Goal: Navigation & Orientation: Find specific page/section

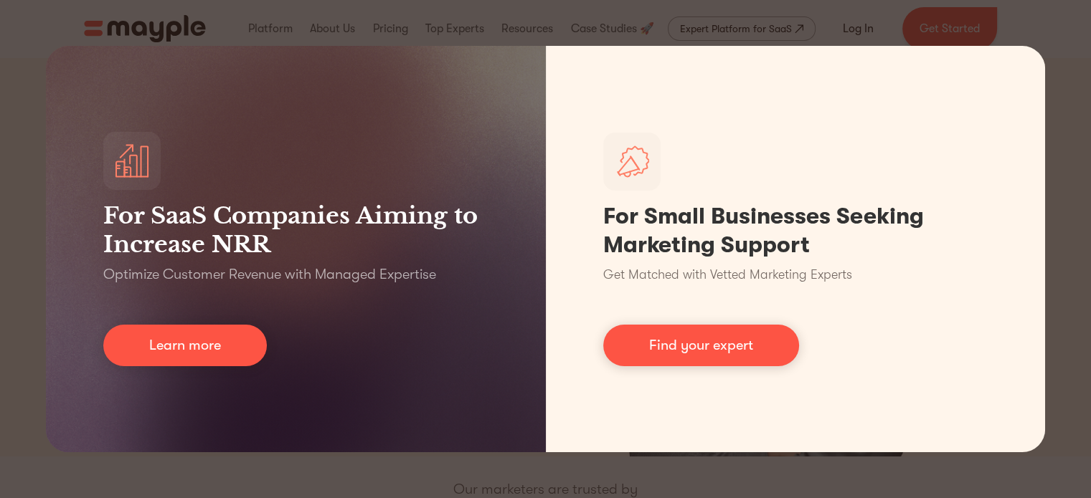
click at [1015, 25] on div "For SaaS Companies Aiming to Increase NRR Optimize Customer Revenue with Manage…" at bounding box center [545, 249] width 1091 height 498
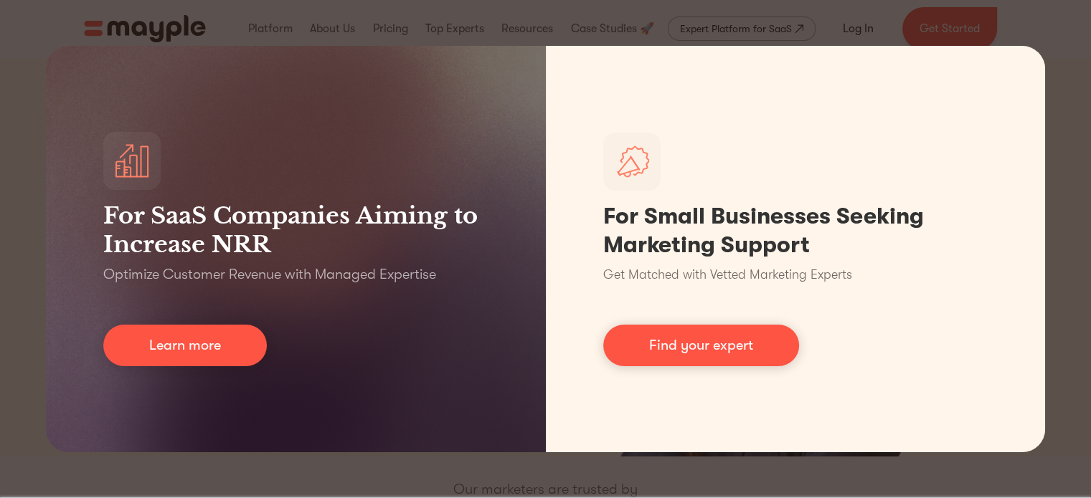
click at [393, 467] on div "For SaaS Companies Aiming to Increase NRR Optimize Customer Revenue with Manage…" at bounding box center [545, 249] width 1091 height 498
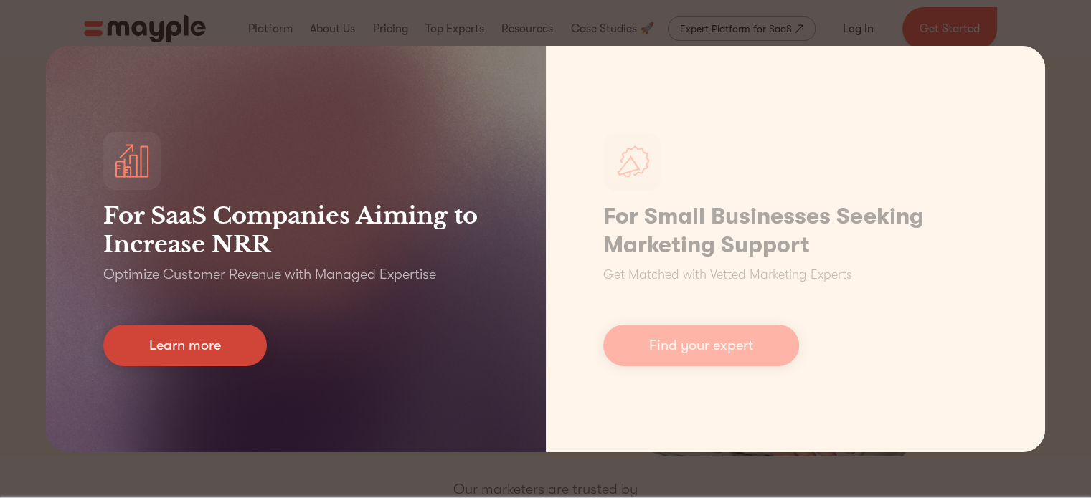
click at [240, 352] on link "Learn more" at bounding box center [185, 346] width 164 height 42
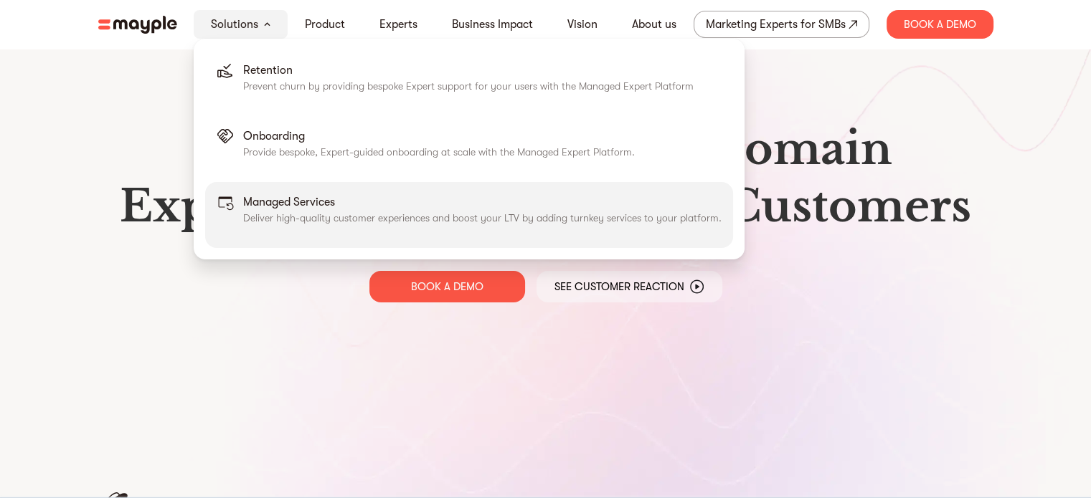
click at [570, 235] on div "Managed Services Deliver high-quality customer experiences and boost your LTV b…" at bounding box center [482, 215] width 478 height 43
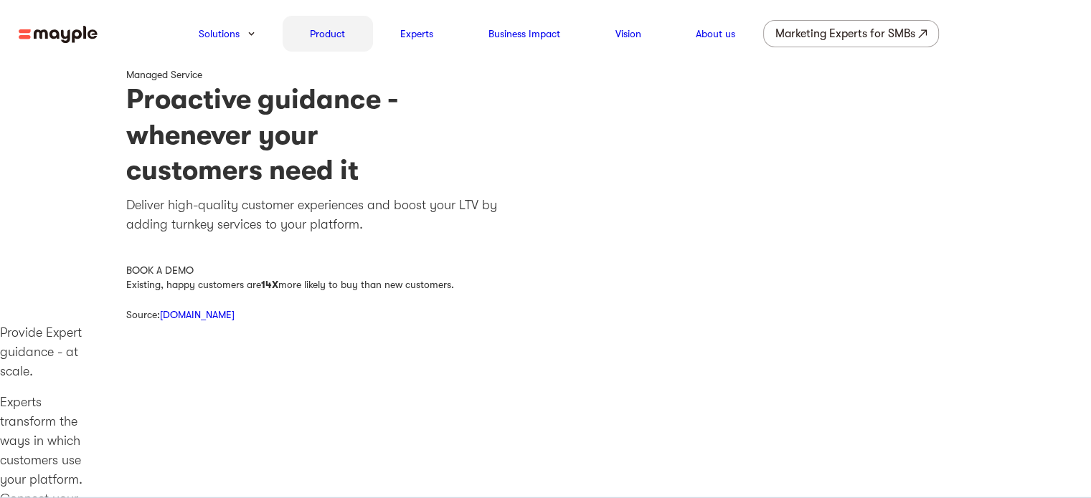
click at [345, 34] on div "Product" at bounding box center [328, 34] width 90 height 36
click at [317, 35] on link "Product" at bounding box center [327, 33] width 35 height 17
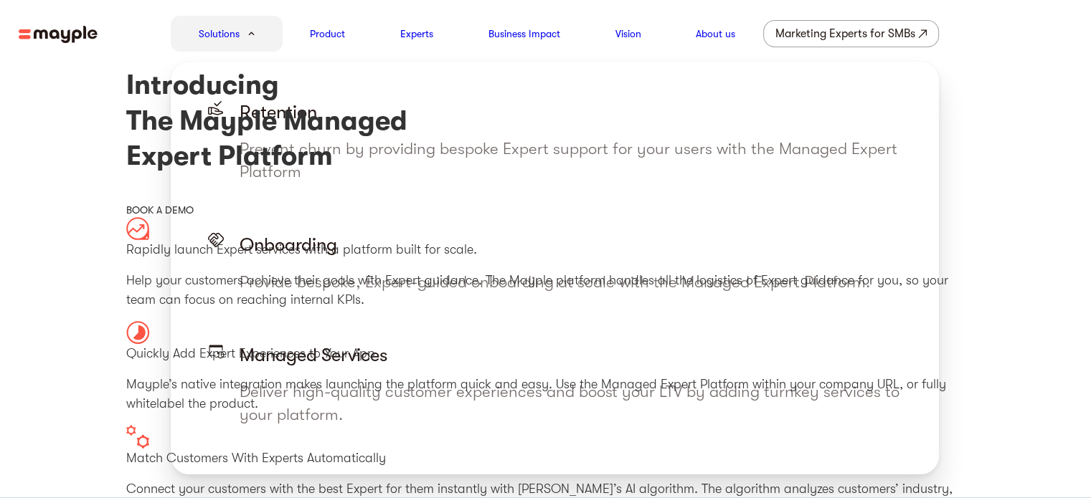
click at [249, 29] on div "Solutions" at bounding box center [227, 34] width 112 height 36
click at [201, 25] on link "Solutions" at bounding box center [219, 33] width 41 height 17
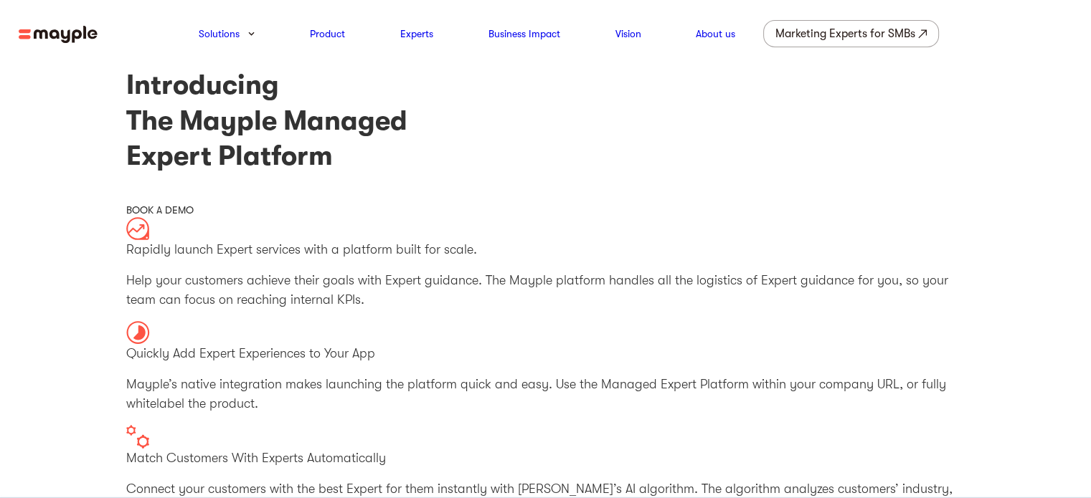
click at [95, 39] on img at bounding box center [58, 35] width 79 height 18
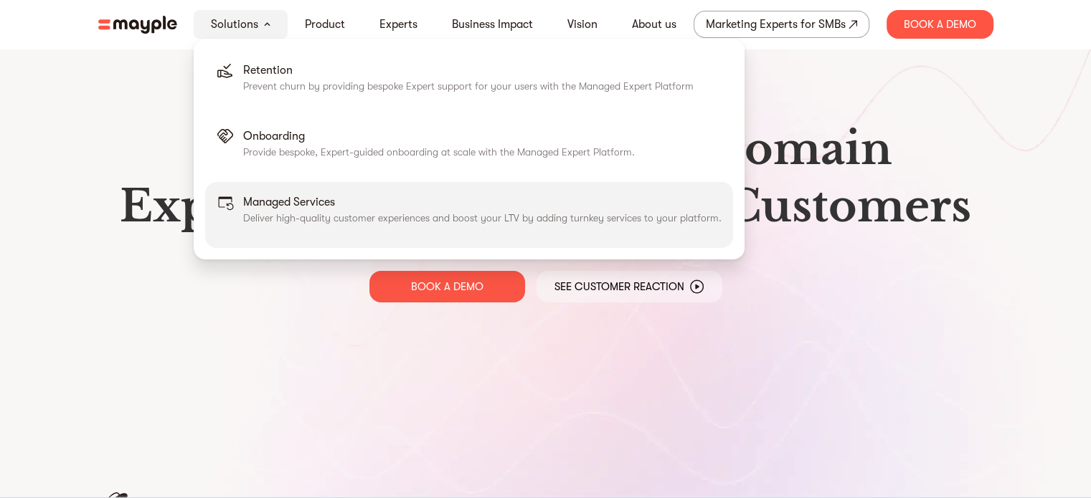
click at [290, 199] on p "Managed Services" at bounding box center [482, 202] width 478 height 17
